Goal: Transaction & Acquisition: Download file/media

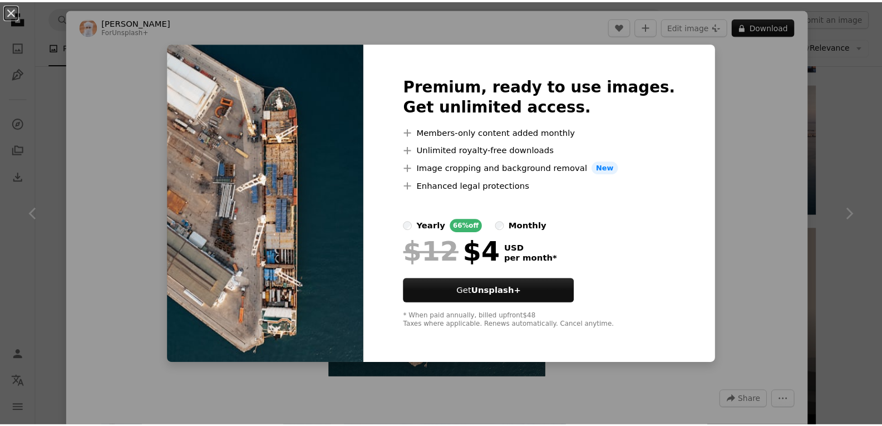
scroll to position [2783, 0]
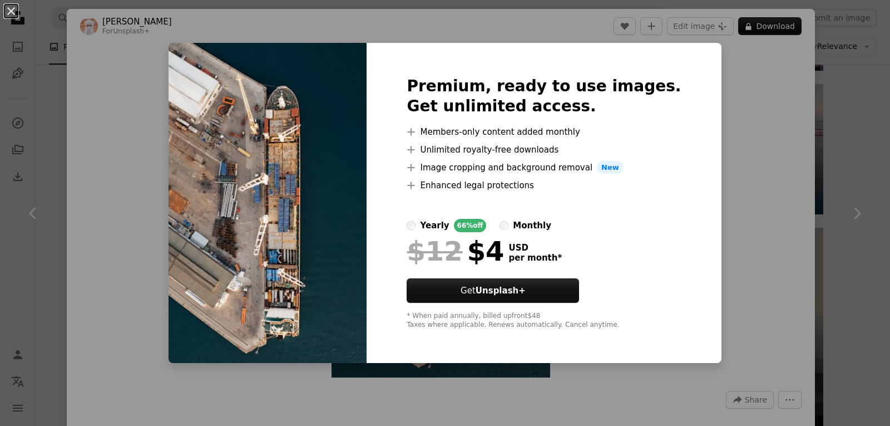
click at [846, 111] on div "An X shape Premium, ready to use images. Get unlimited access. A plus sign Memb…" at bounding box center [445, 213] width 890 height 426
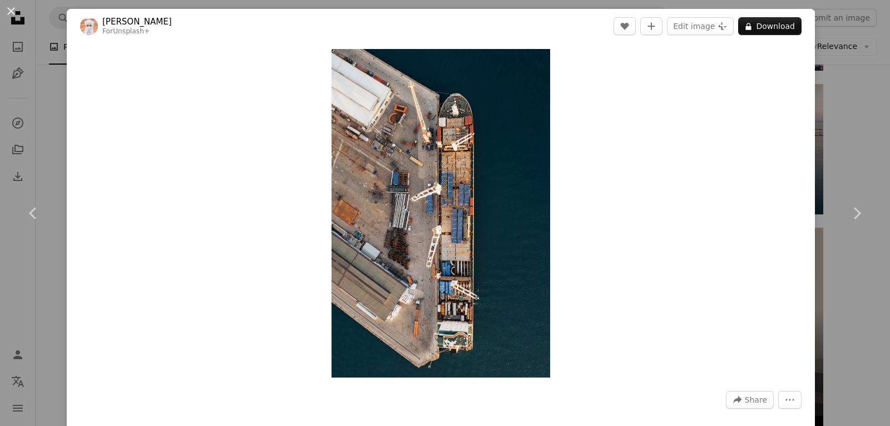
click at [845, 111] on div "An X shape Chevron left Chevron right Ahmed For Unsplash+ A heart A plus sign E…" at bounding box center [445, 213] width 890 height 426
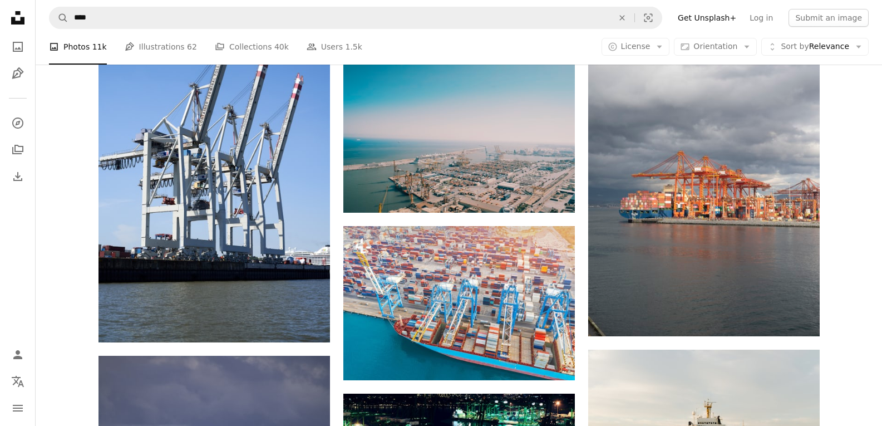
scroll to position [3339, 0]
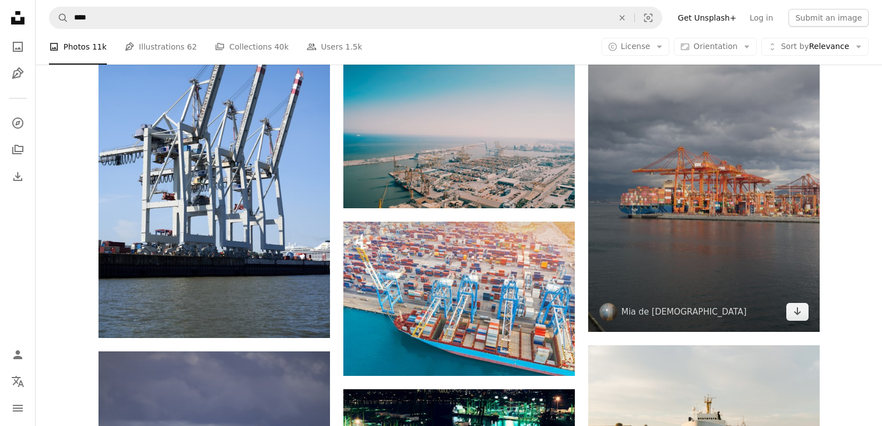
click at [714, 217] on img at bounding box center [704, 157] width 232 height 347
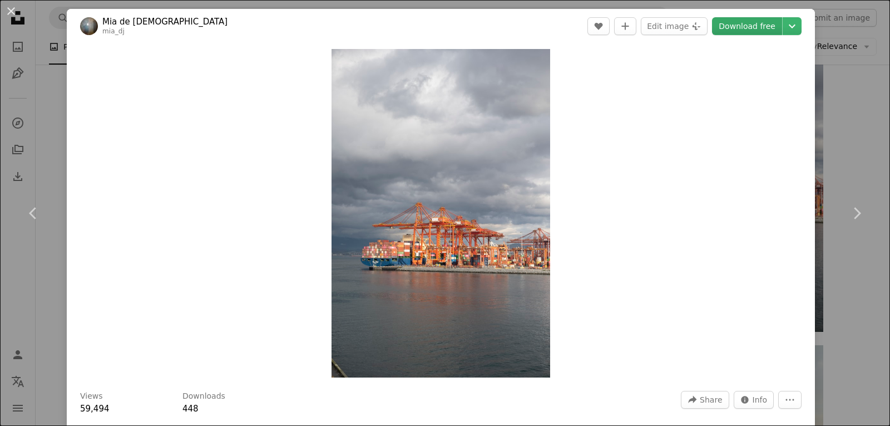
click at [752, 24] on link "Download free" at bounding box center [747, 26] width 70 height 18
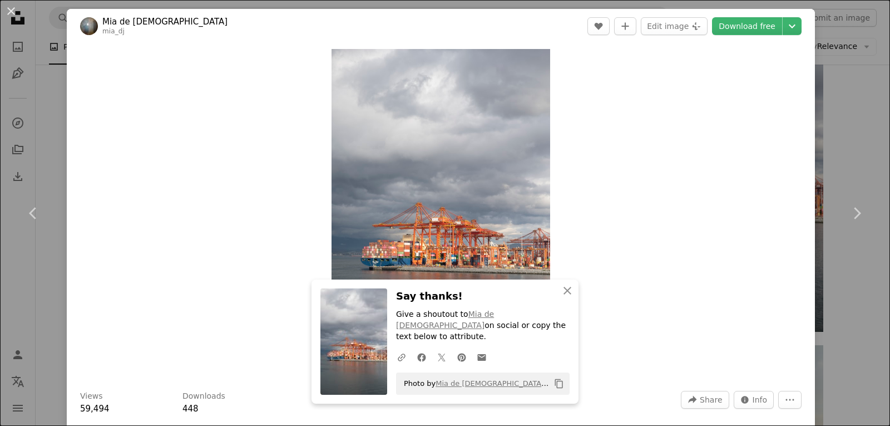
click at [860, 143] on div "An X shape Chevron left Chevron right Mia de [PERSON_NAME] mia_dj A heart A plu…" at bounding box center [445, 213] width 890 height 426
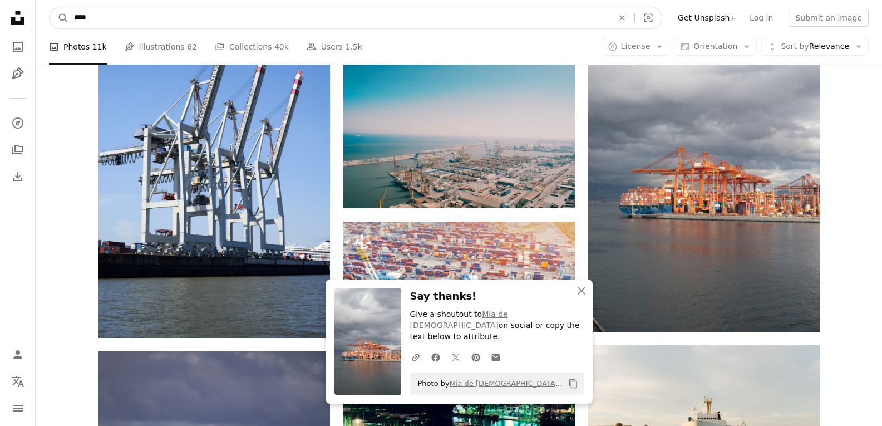
drag, startPoint x: 99, startPoint y: 19, endPoint x: 41, endPoint y: 19, distance: 58.4
click at [41, 19] on nav "A magnifying glass **** An X shape Visual search Filters Get Unsplash+ Log in S…" at bounding box center [459, 18] width 846 height 36
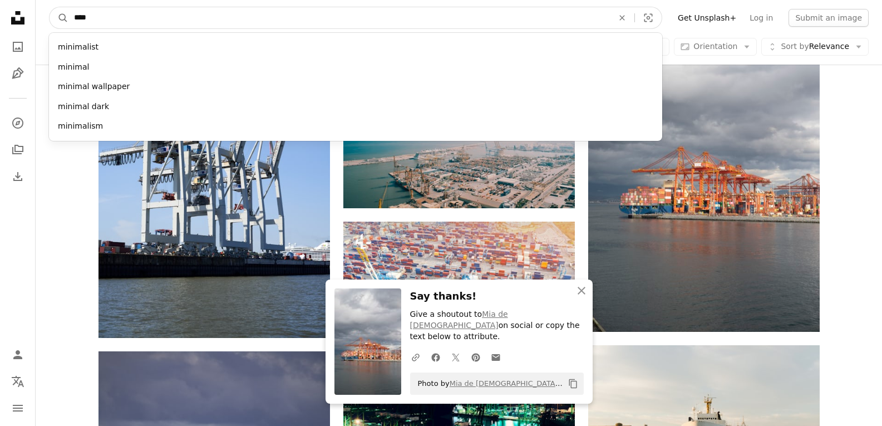
type input "*****"
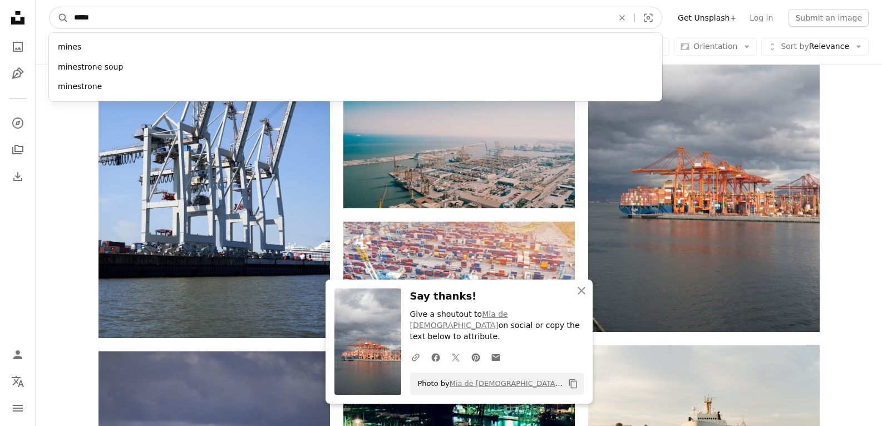
click button "A magnifying glass" at bounding box center [59, 17] width 19 height 21
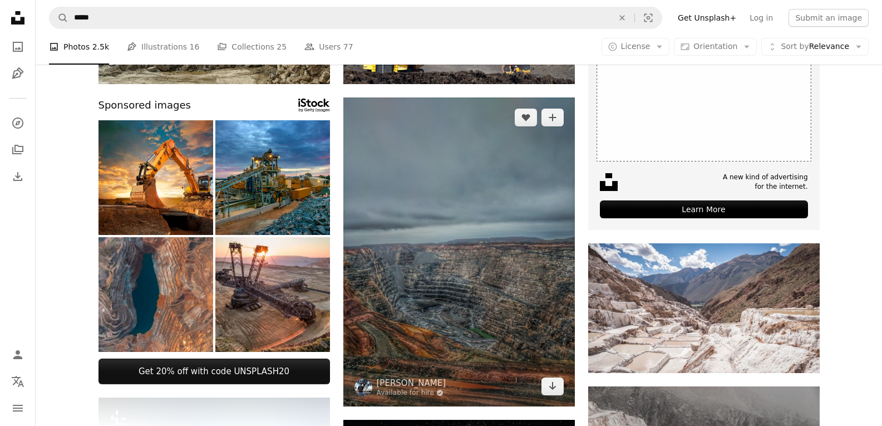
scroll to position [390, 0]
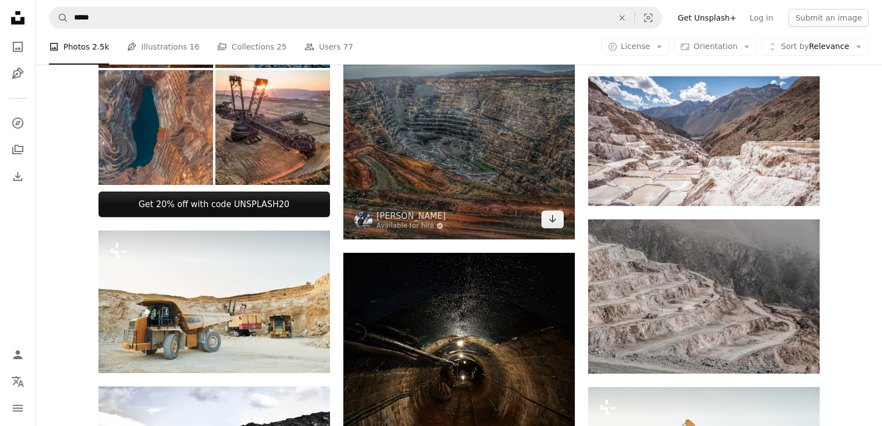
click at [481, 194] on img at bounding box center [459, 84] width 232 height 309
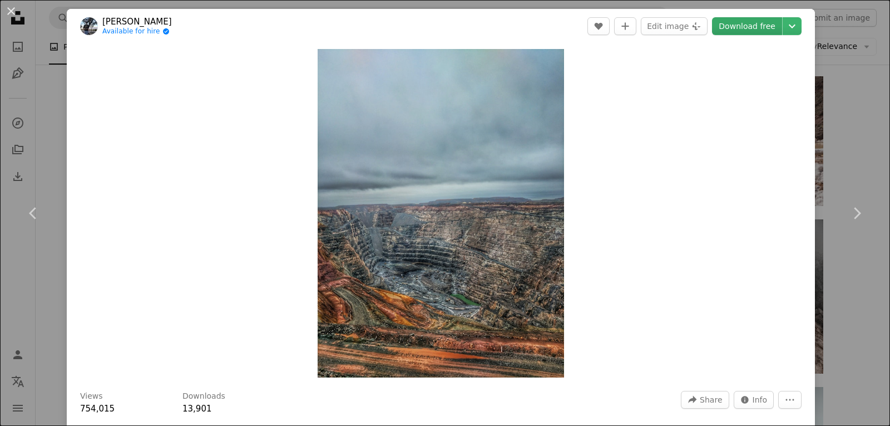
click at [754, 27] on link "Download free" at bounding box center [747, 26] width 70 height 18
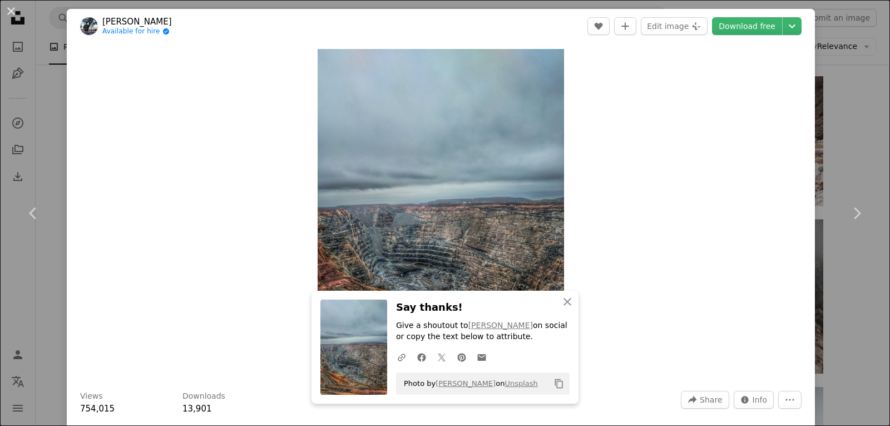
click at [832, 104] on div "An X shape Chevron left Chevron right [PERSON_NAME] Available for hire A checkm…" at bounding box center [445, 213] width 890 height 426
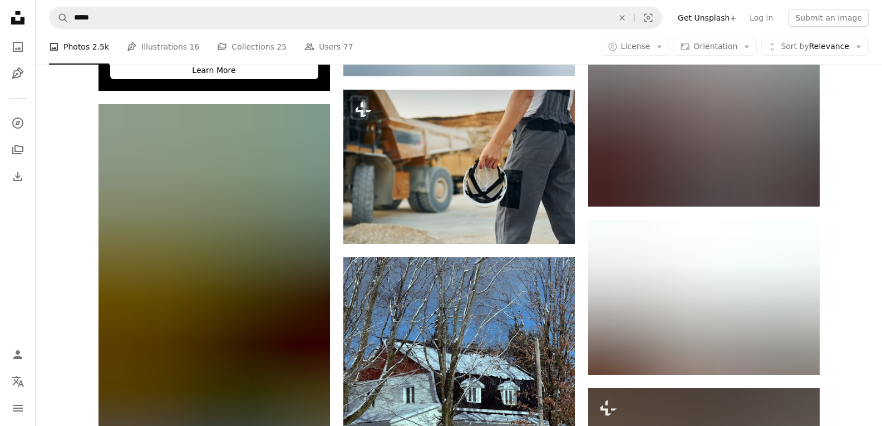
scroll to position [2059, 0]
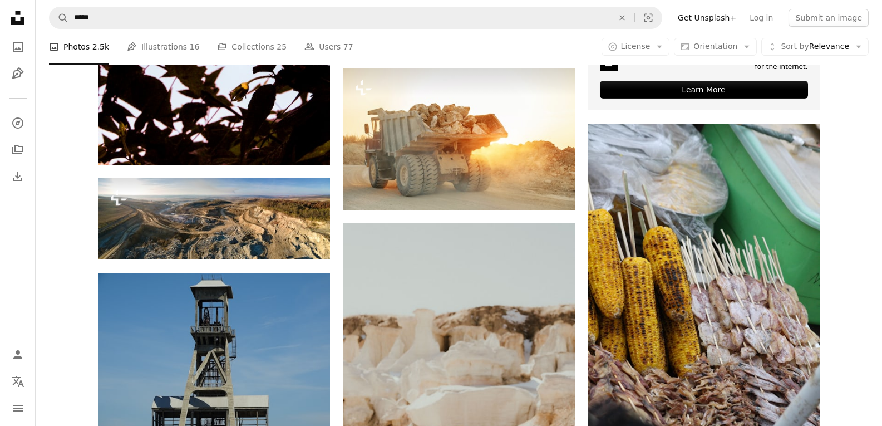
scroll to position [4007, 0]
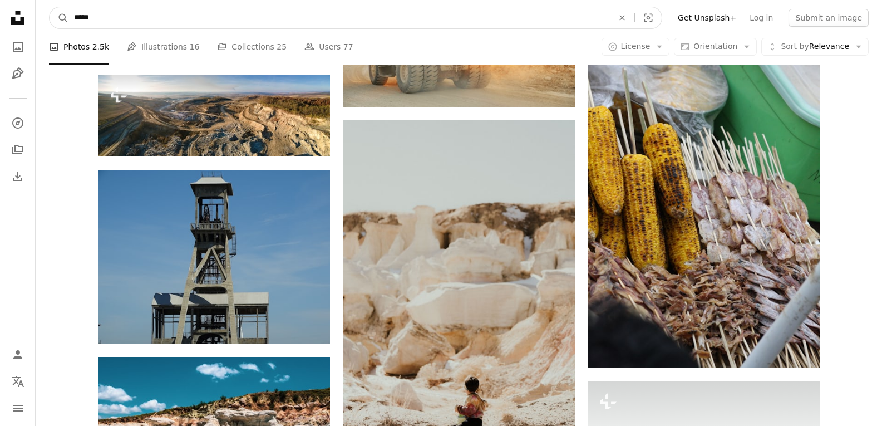
click at [72, 17] on input "*****" at bounding box center [338, 17] width 541 height 21
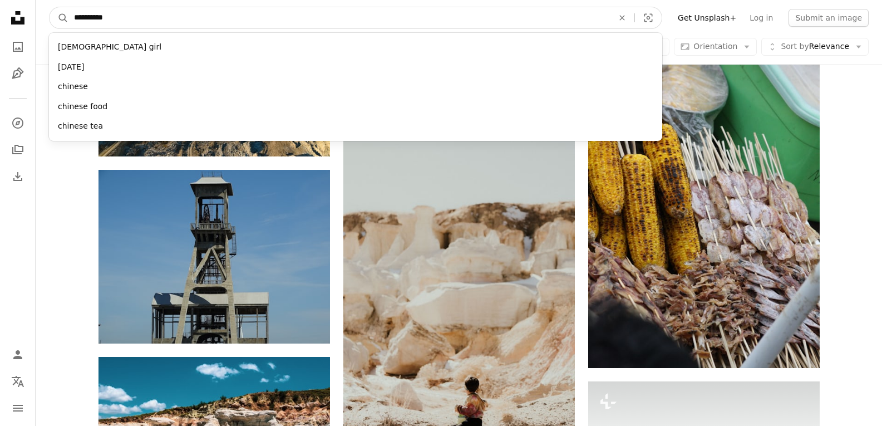
type input "**********"
click at [50, 7] on button "A magnifying glass" at bounding box center [59, 17] width 19 height 21
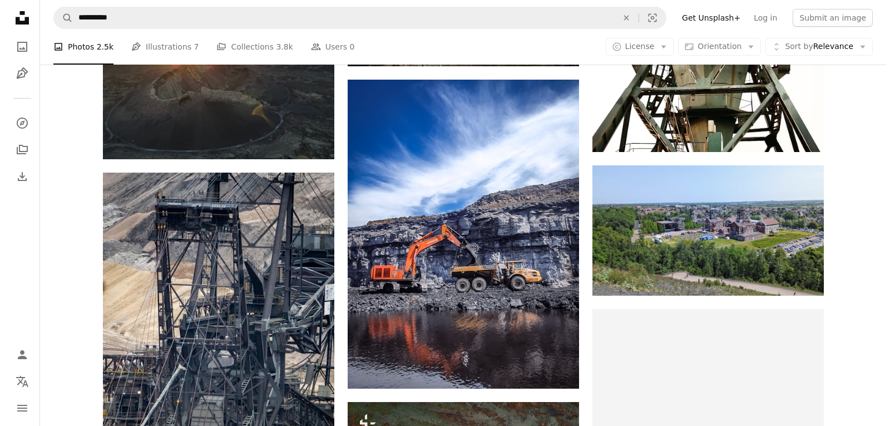
scroll to position [3172, 0]
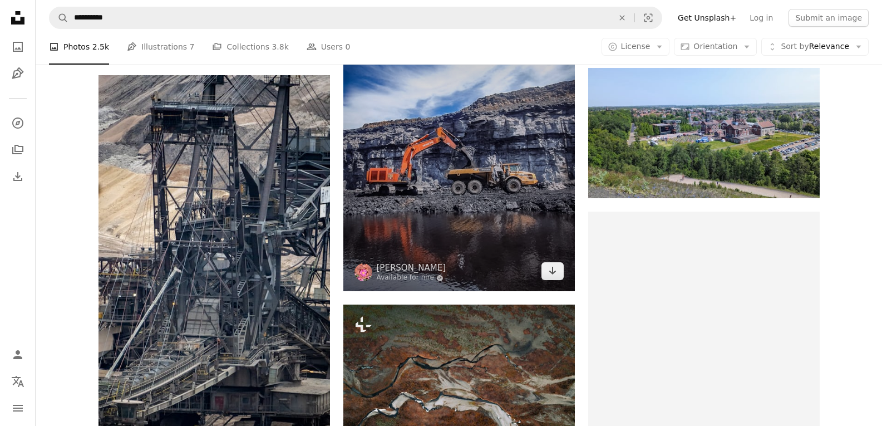
click at [497, 225] on img at bounding box center [459, 136] width 232 height 309
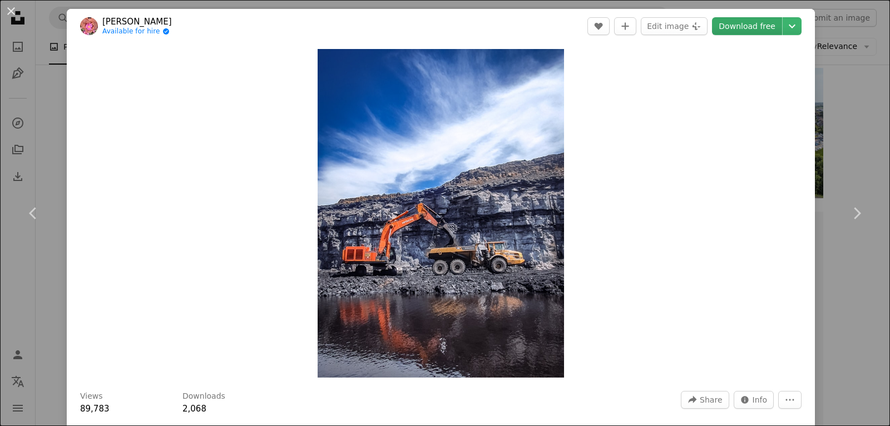
click at [752, 28] on link "Download free" at bounding box center [747, 26] width 70 height 18
